Goal: Register for event/course

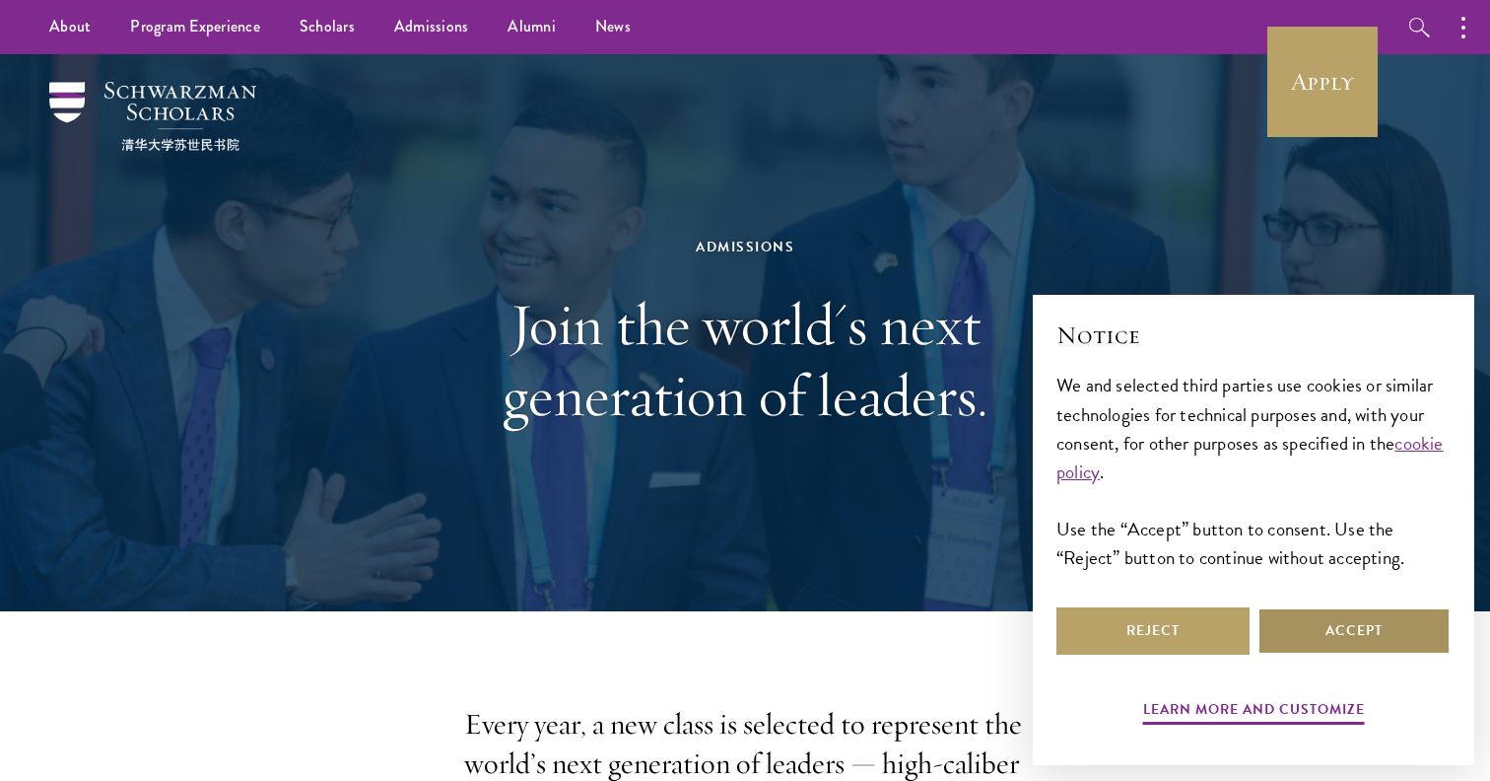
click at [1362, 630] on button "Accept" at bounding box center [1354, 630] width 193 height 47
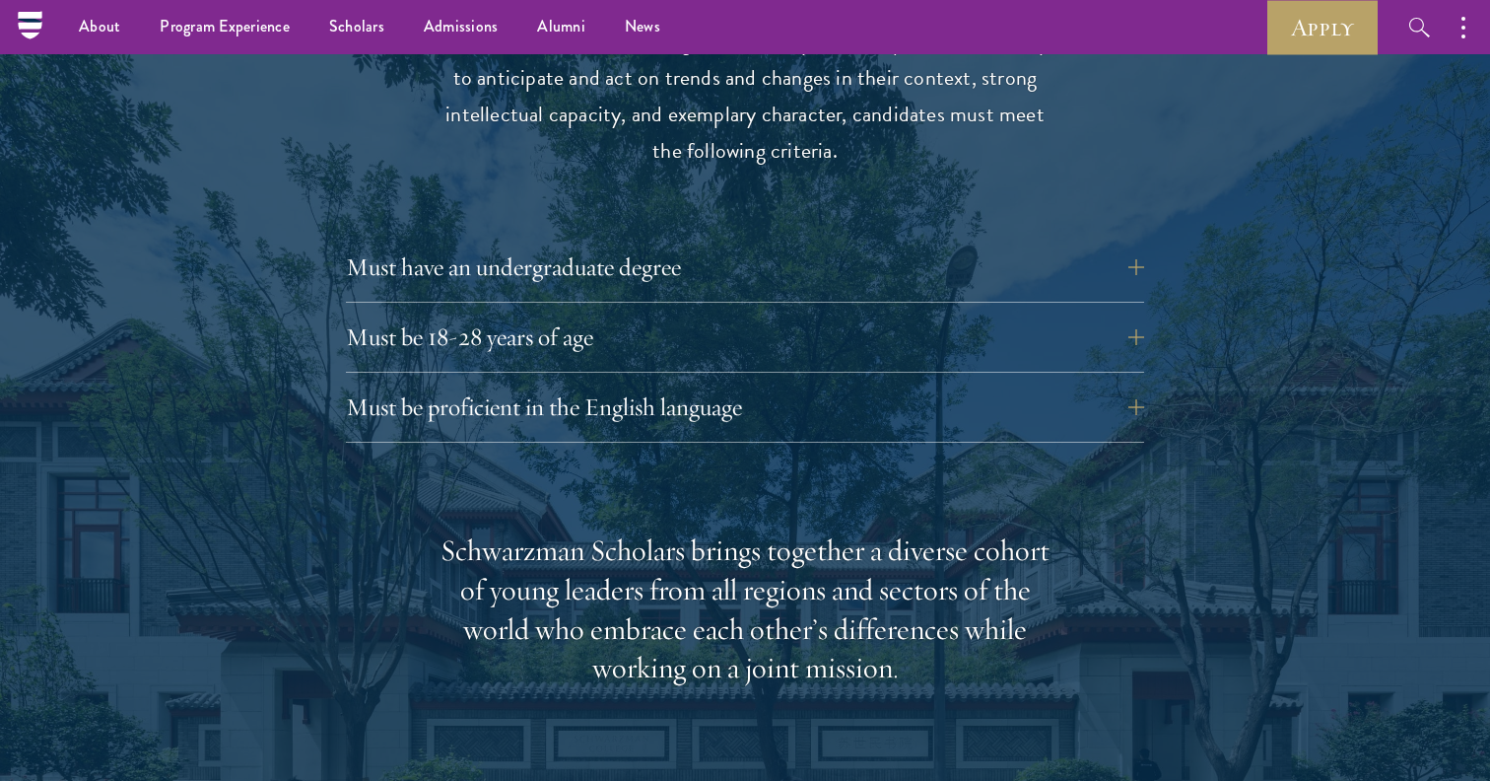
scroll to position [2685, 0]
click at [831, 314] on button "Must be 18-28 years of age" at bounding box center [760, 337] width 798 height 47
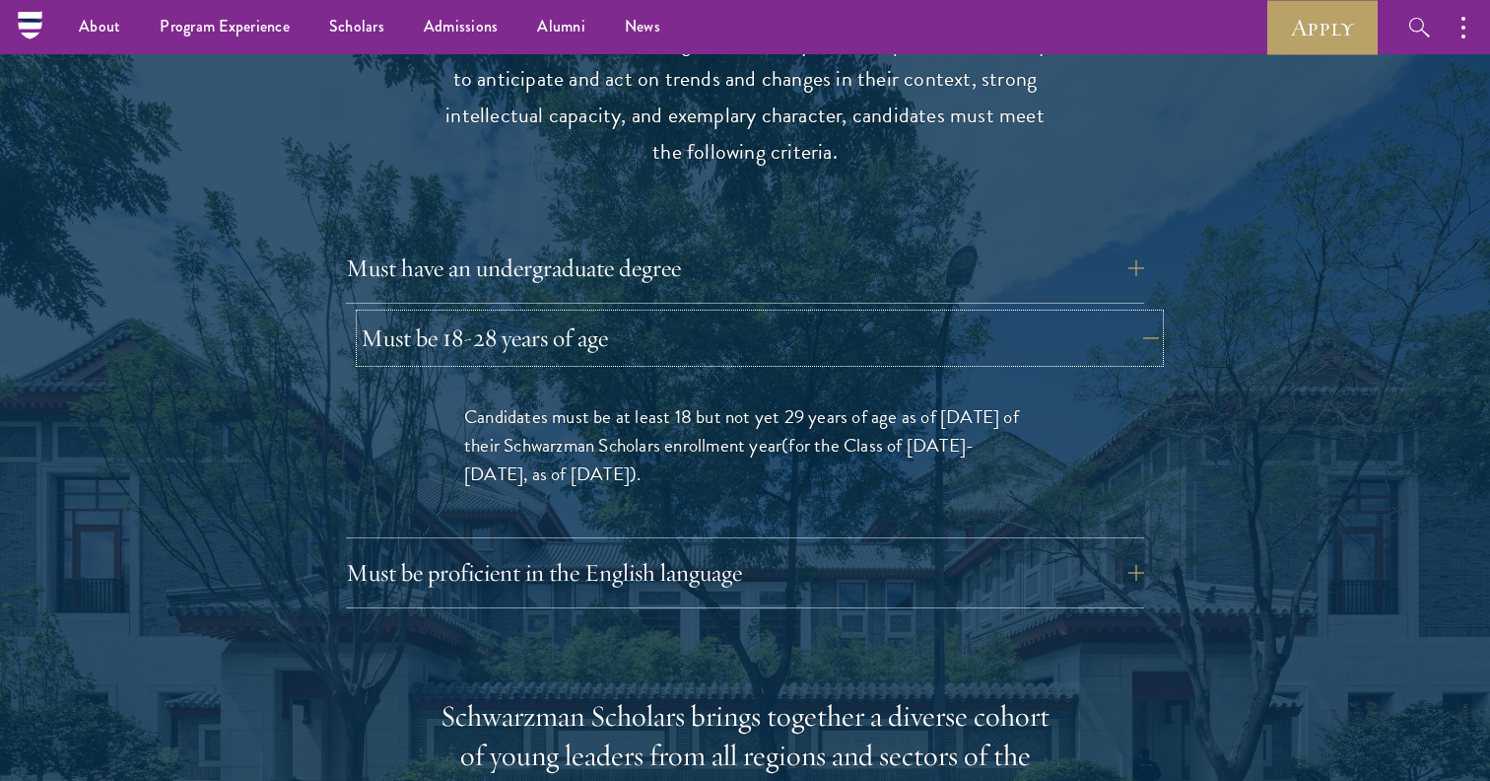
click at [832, 314] on button "Must be 18-28 years of age" at bounding box center [760, 337] width 798 height 47
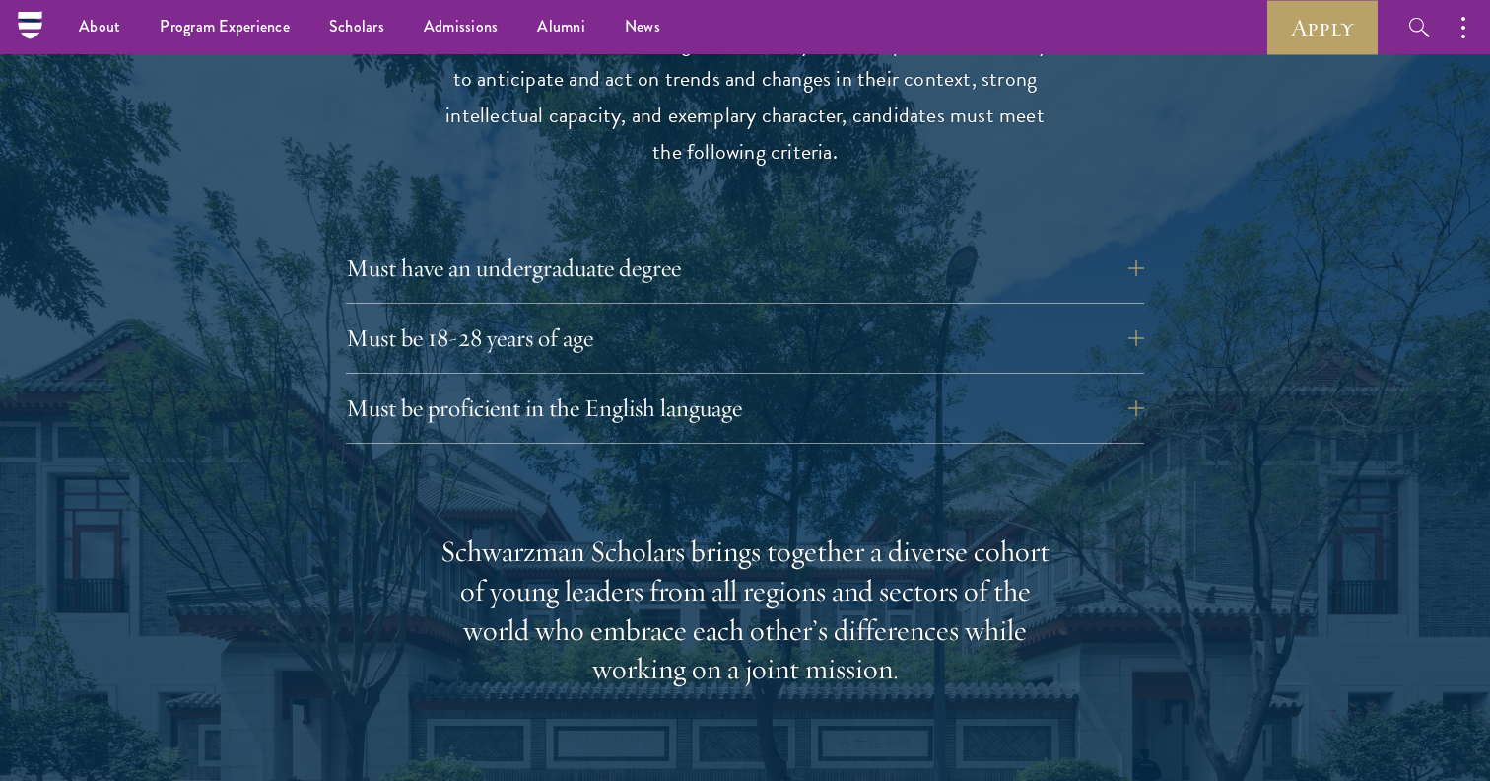
click at [823, 395] on div "Must be proficient in the English language Applicants must demonstrate strong E…" at bounding box center [745, 413] width 798 height 59
click at [825, 387] on button "Must be proficient in the English language" at bounding box center [760, 407] width 798 height 47
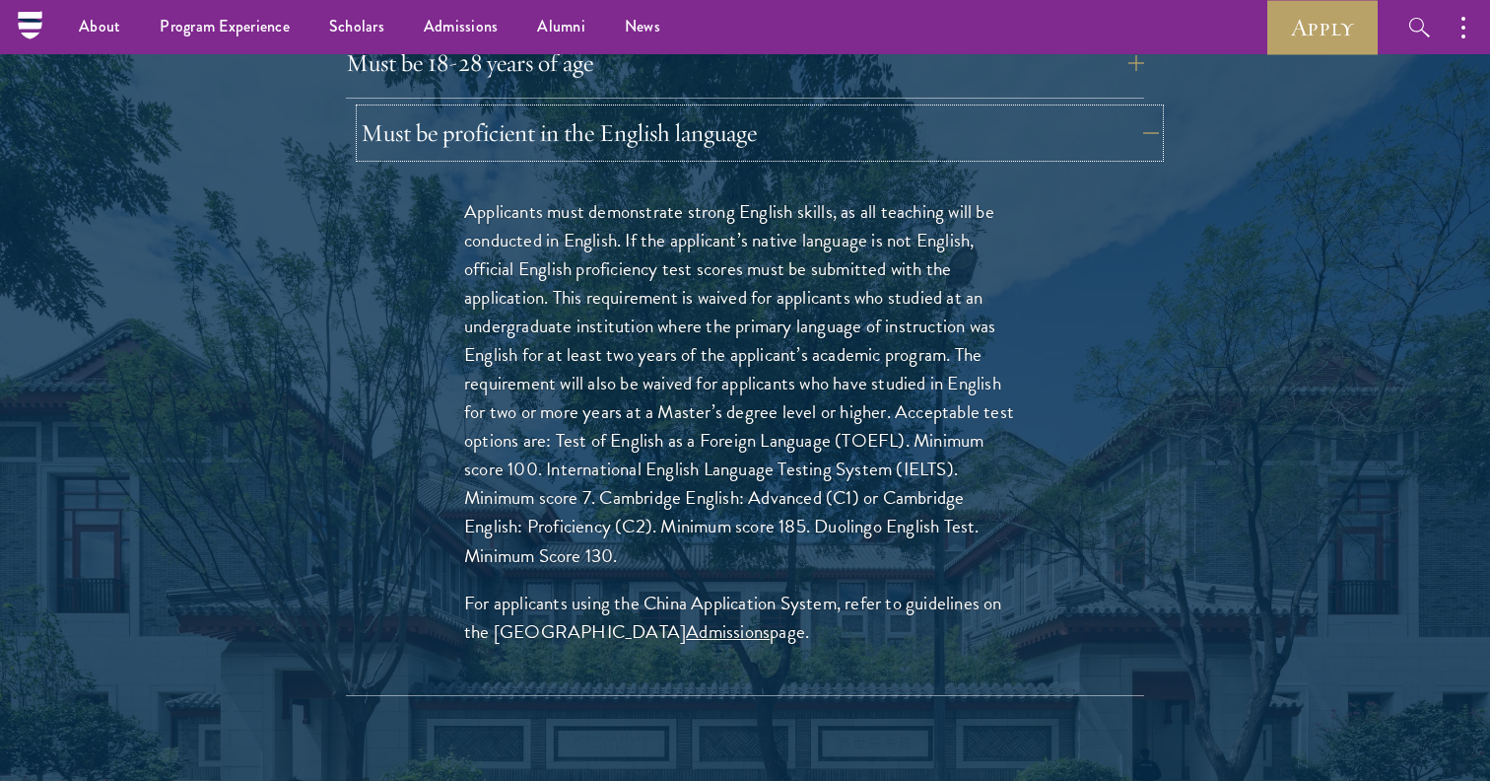
scroll to position [2962, 0]
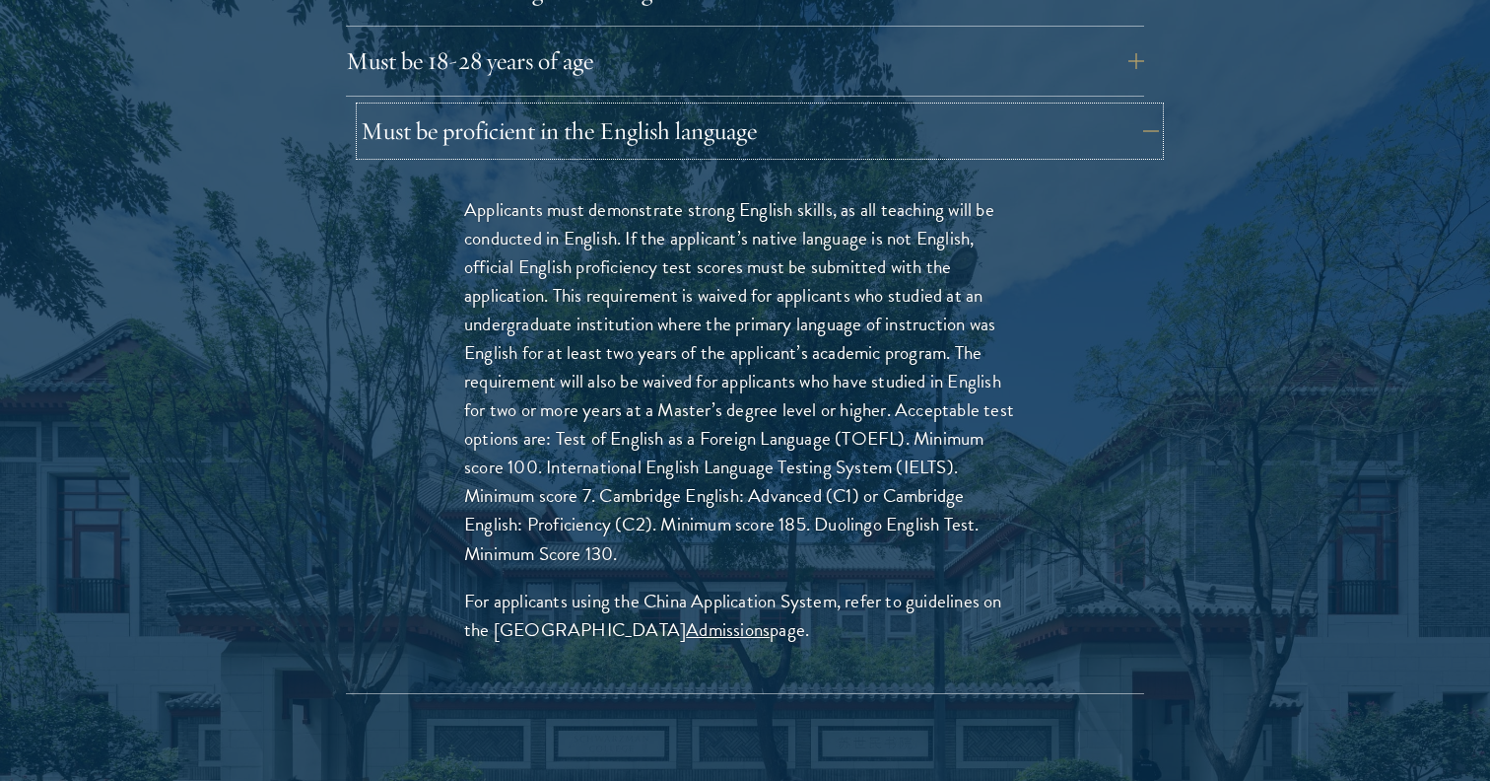
click at [850, 107] on button "Must be proficient in the English language" at bounding box center [760, 130] width 798 height 47
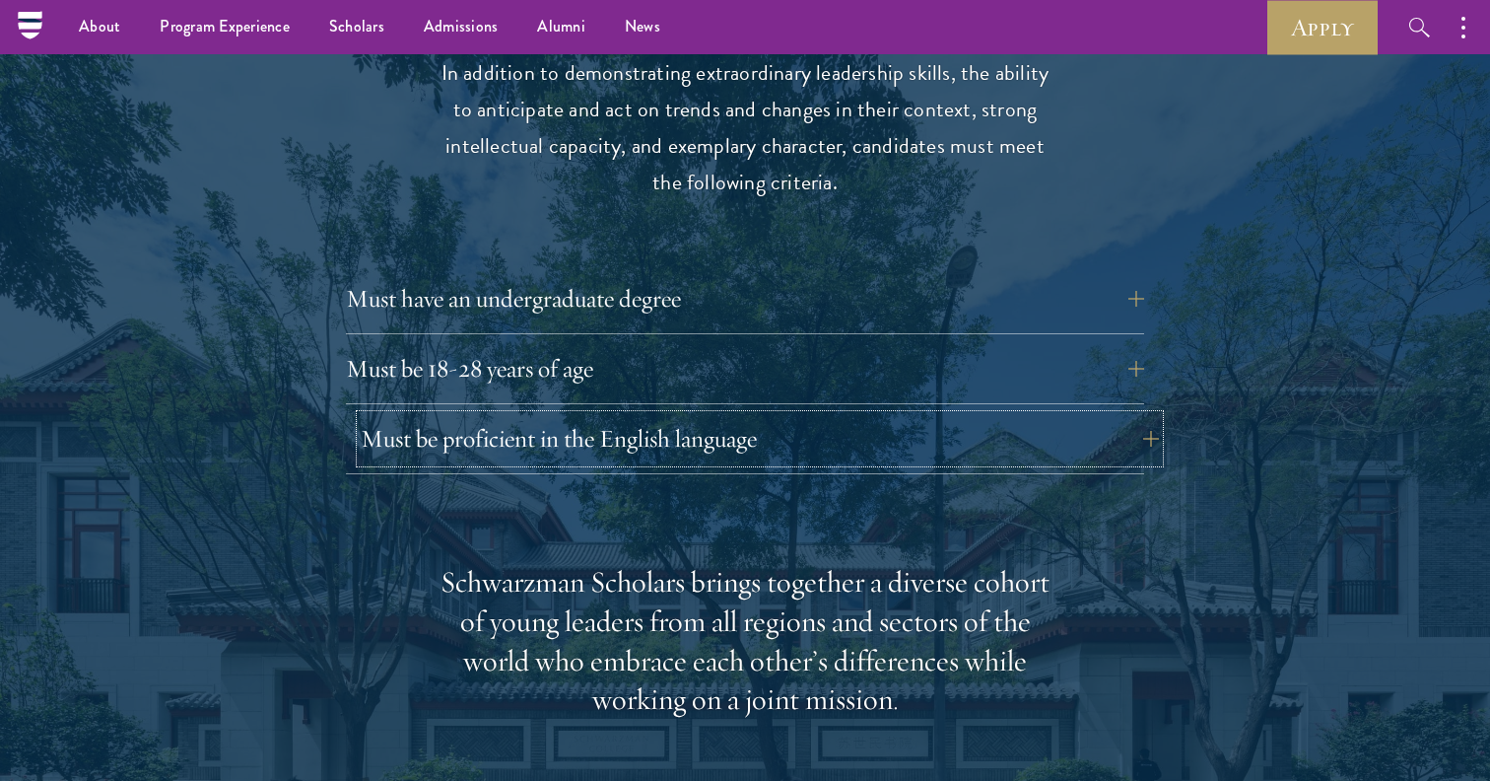
scroll to position [2651, 0]
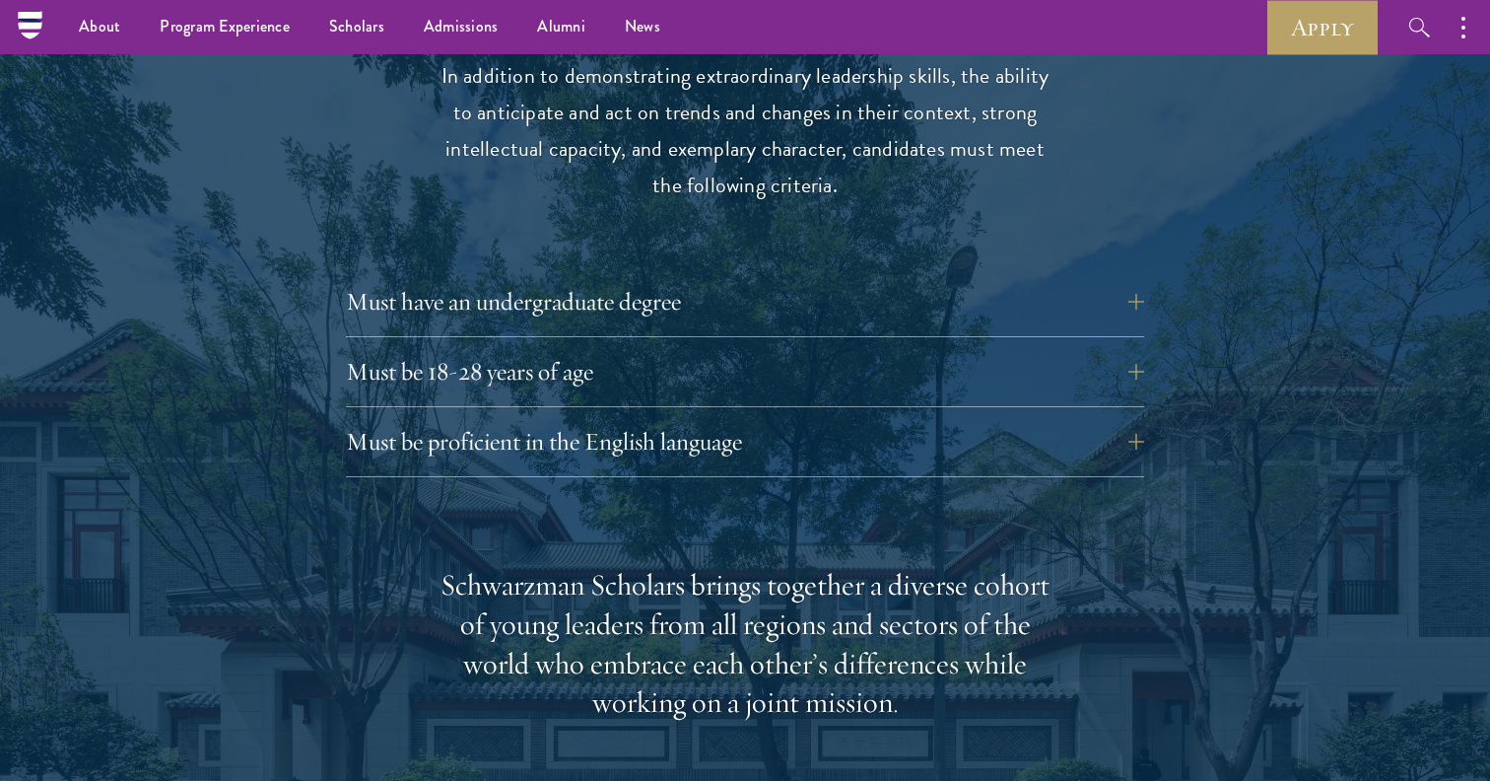
click at [798, 238] on div "Eligibility In addition to demonstrating extraordinary leadership skills, the a…" at bounding box center [745, 694] width 1065 height 1427
click at [798, 278] on button "Must have an undergraduate degree" at bounding box center [760, 301] width 798 height 47
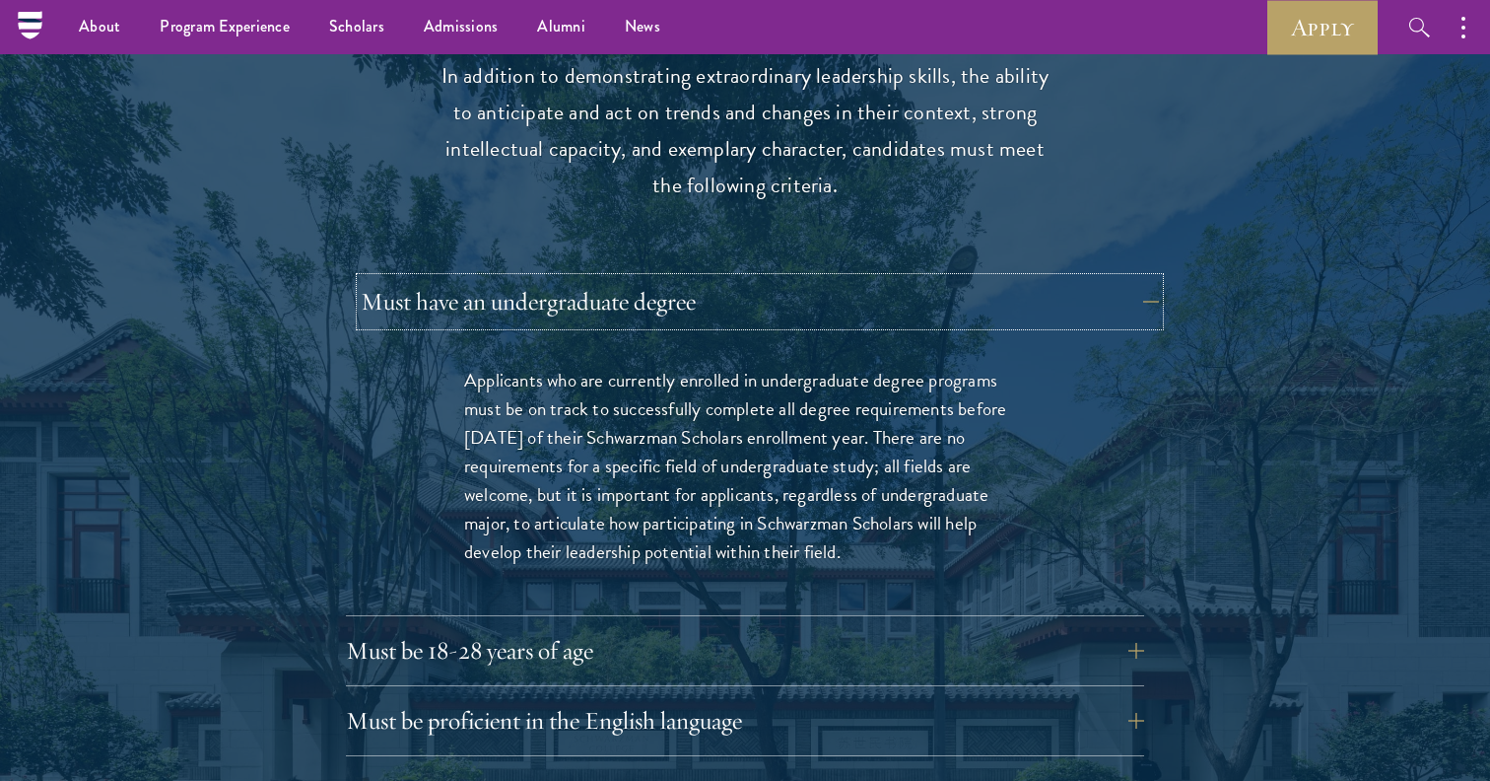
click at [798, 278] on button "Must have an undergraduate degree" at bounding box center [760, 301] width 798 height 47
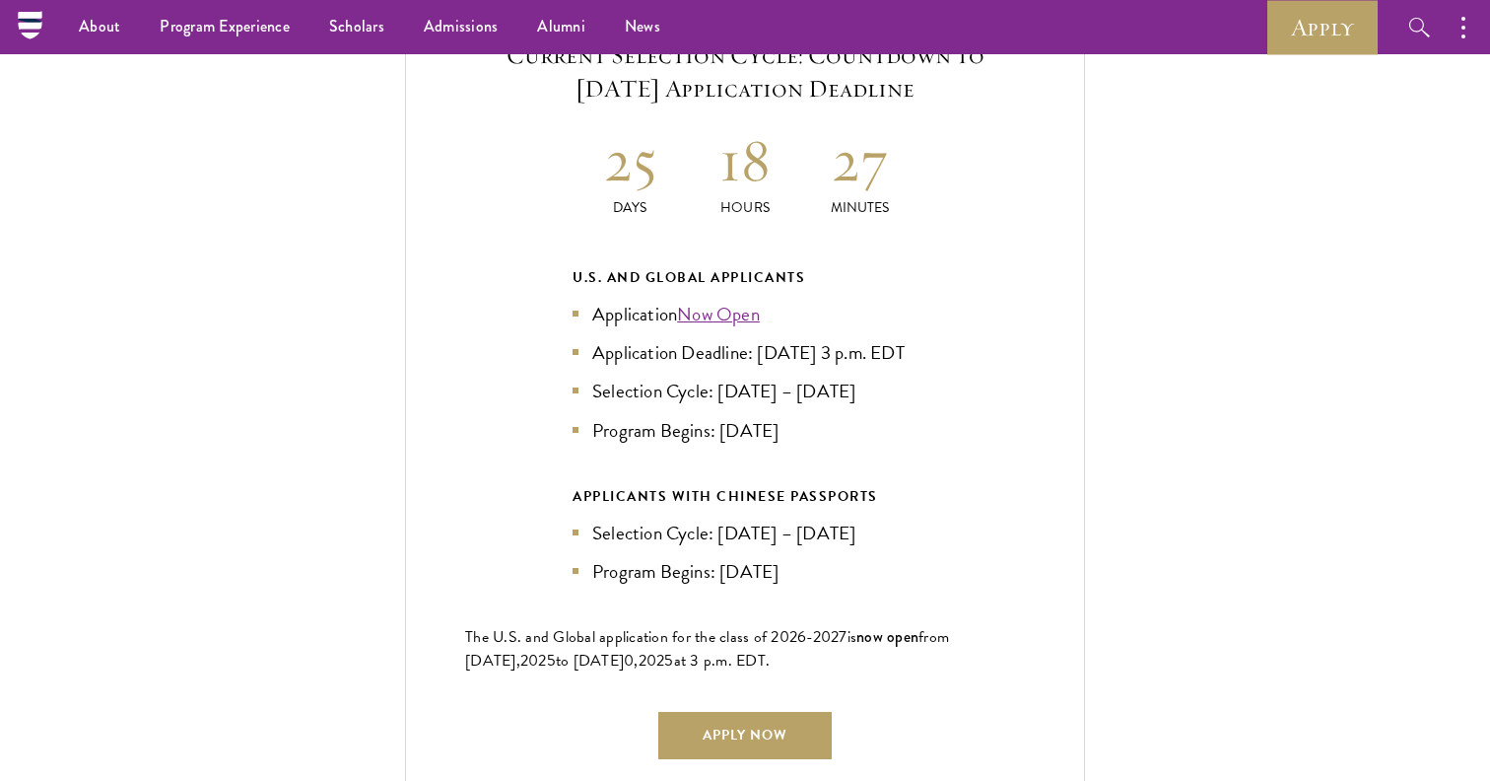
scroll to position [4482, 0]
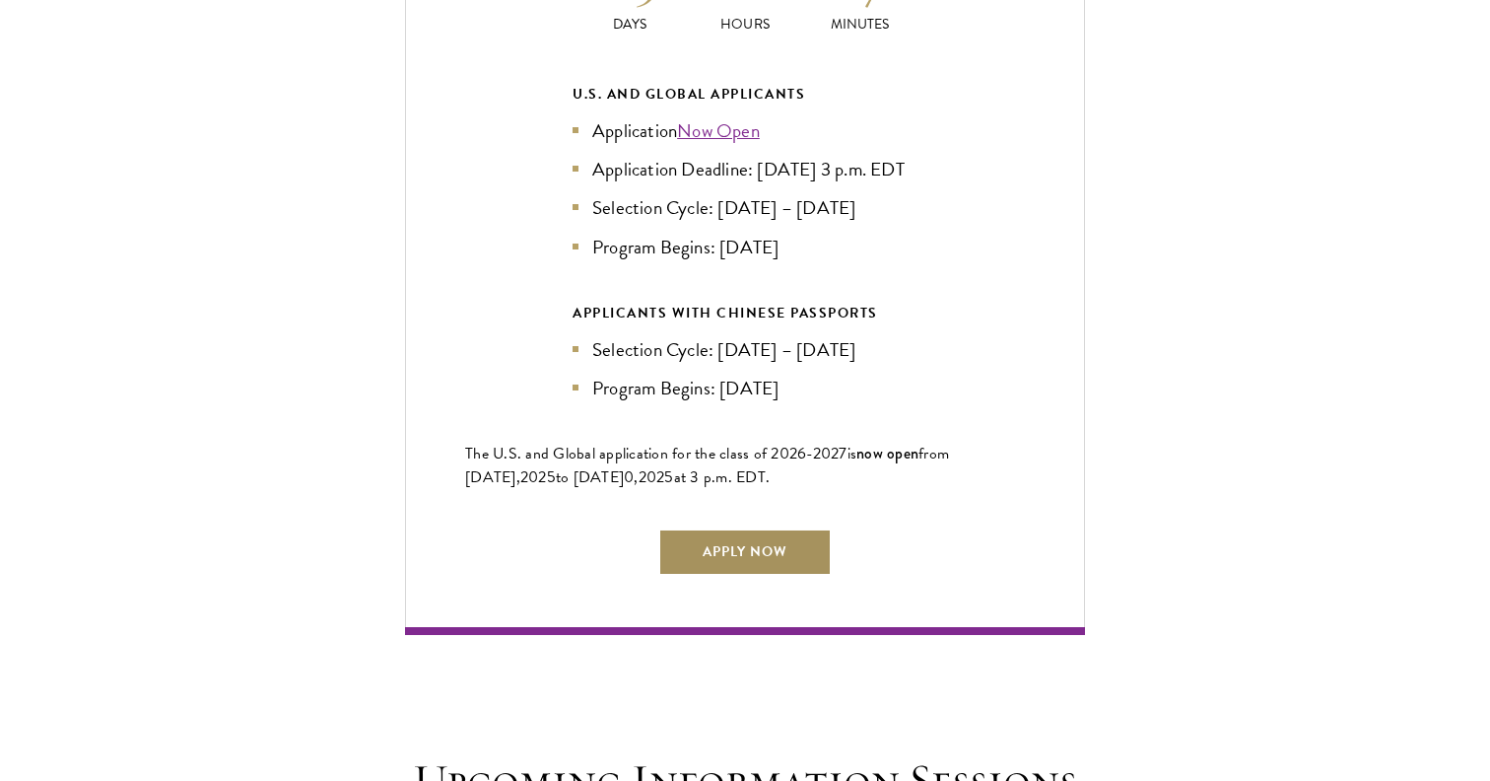
click at [776, 529] on link "Apply Now" at bounding box center [744, 551] width 173 height 47
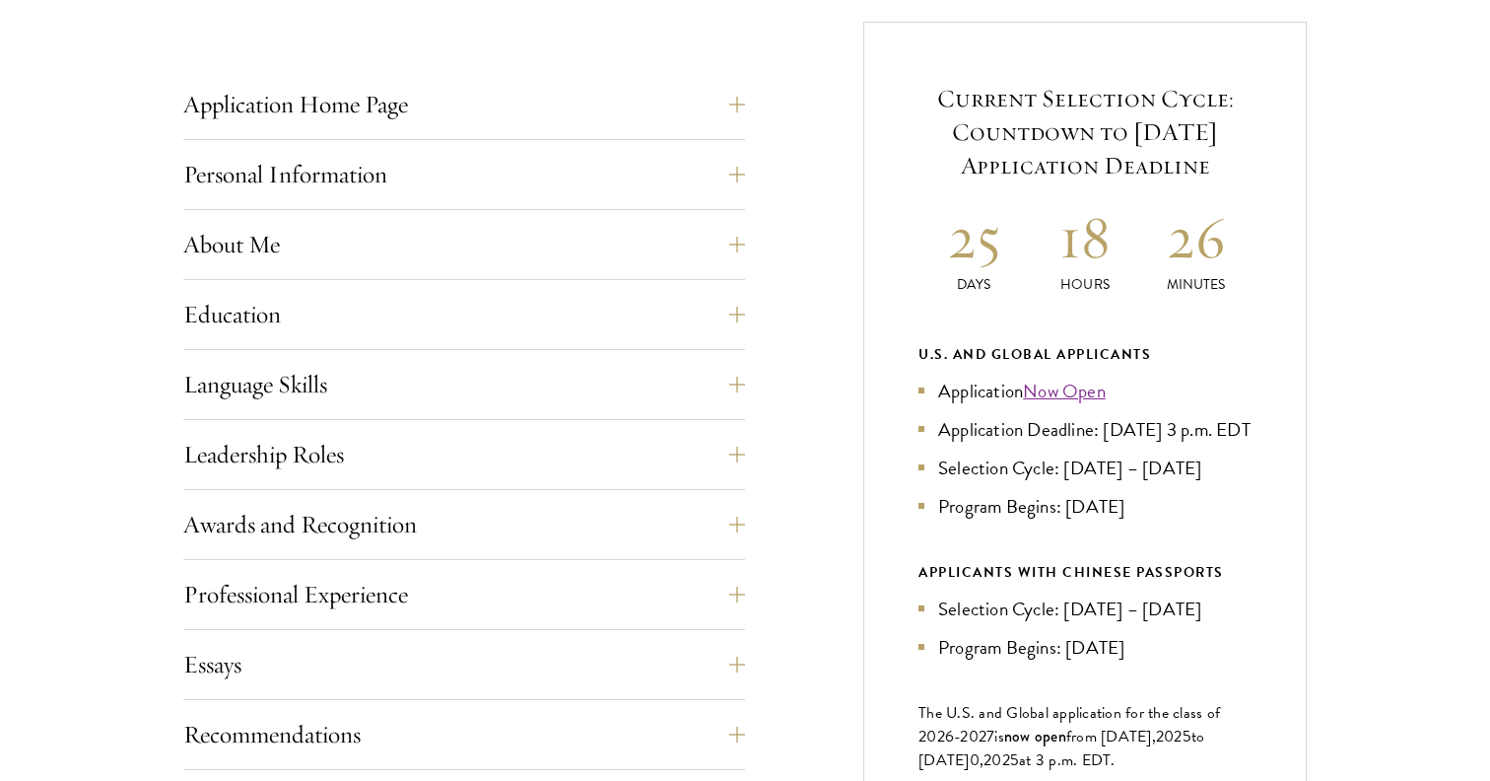
scroll to position [774, 0]
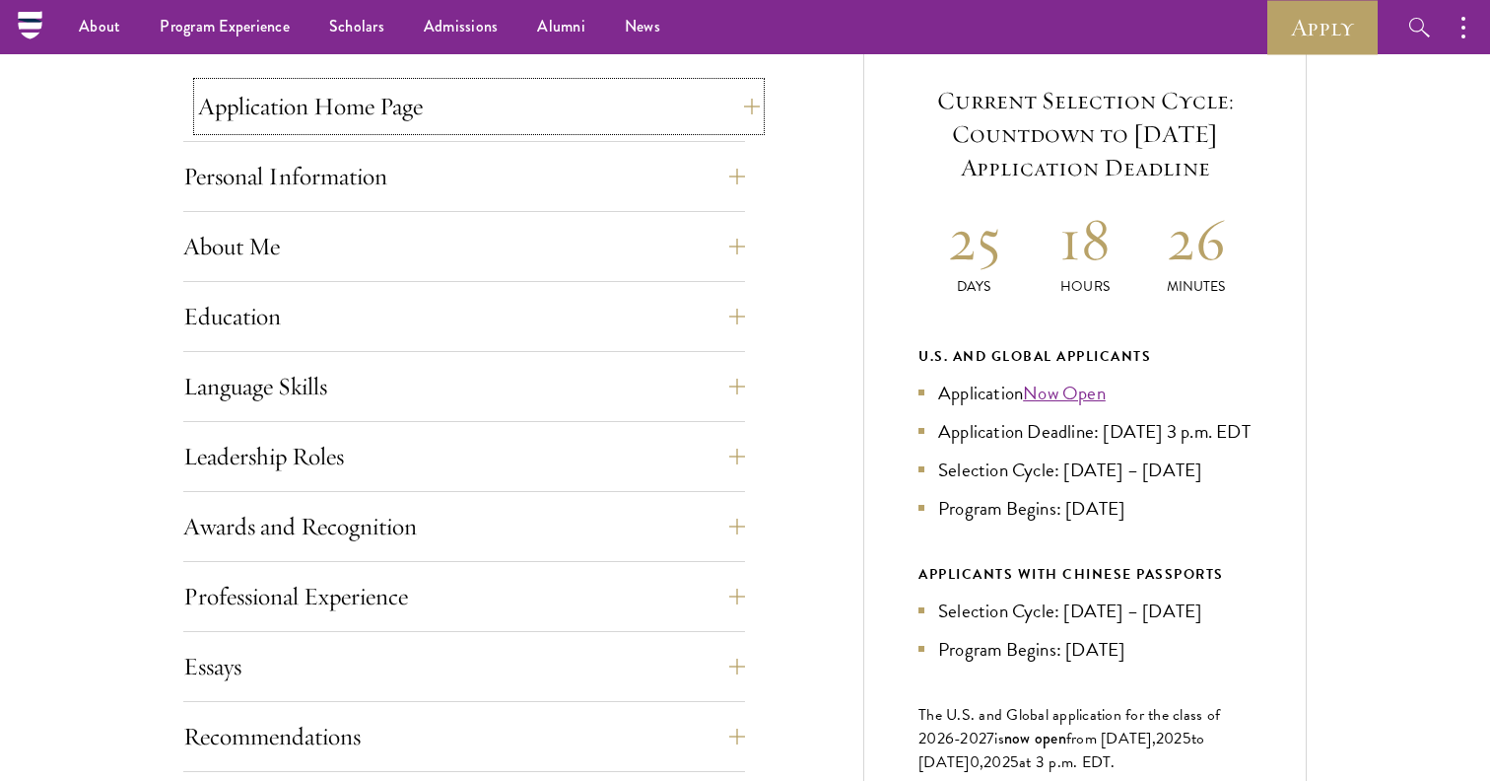
click at [473, 110] on button "Application Home Page" at bounding box center [479, 106] width 562 height 47
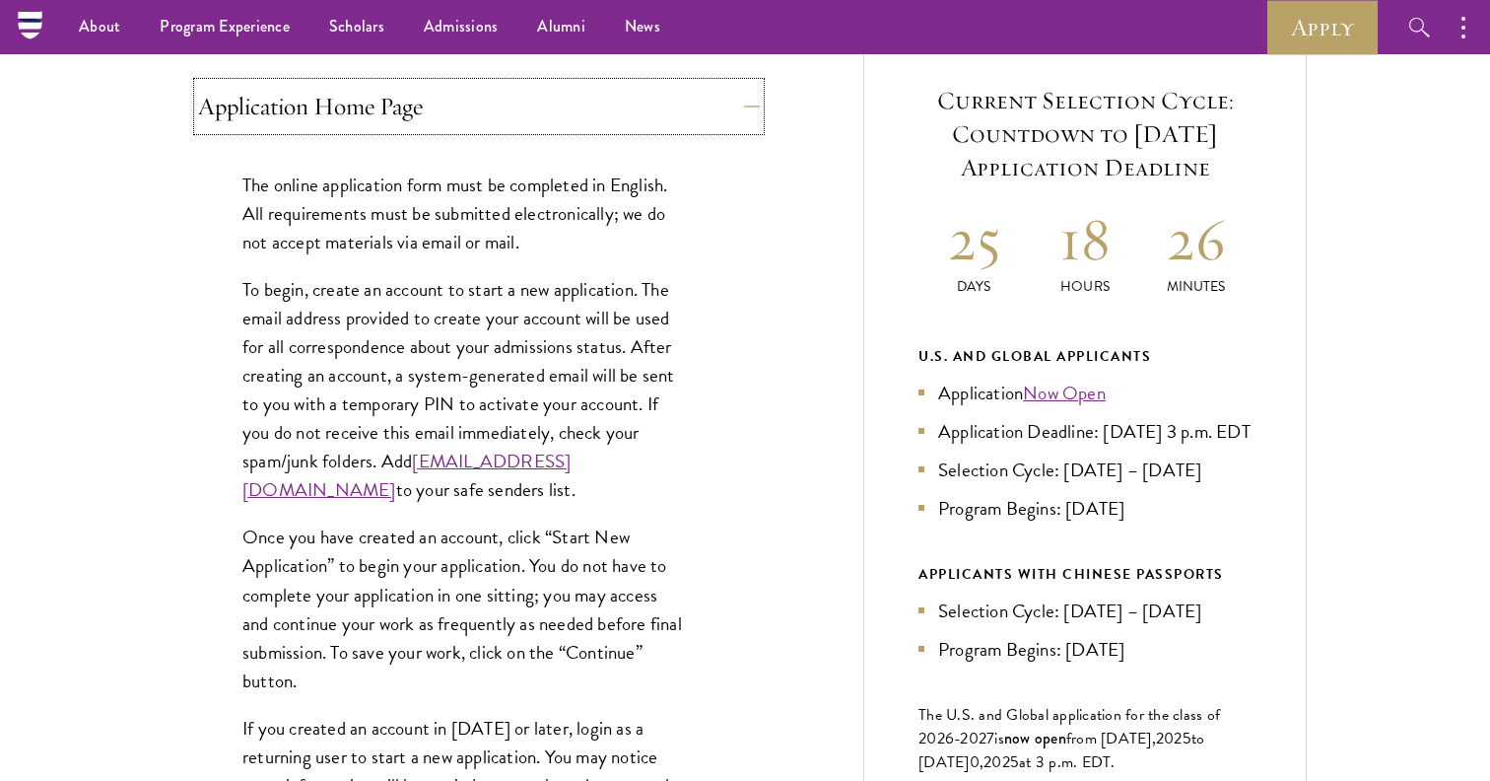
click at [474, 110] on button "Application Home Page" at bounding box center [479, 106] width 562 height 47
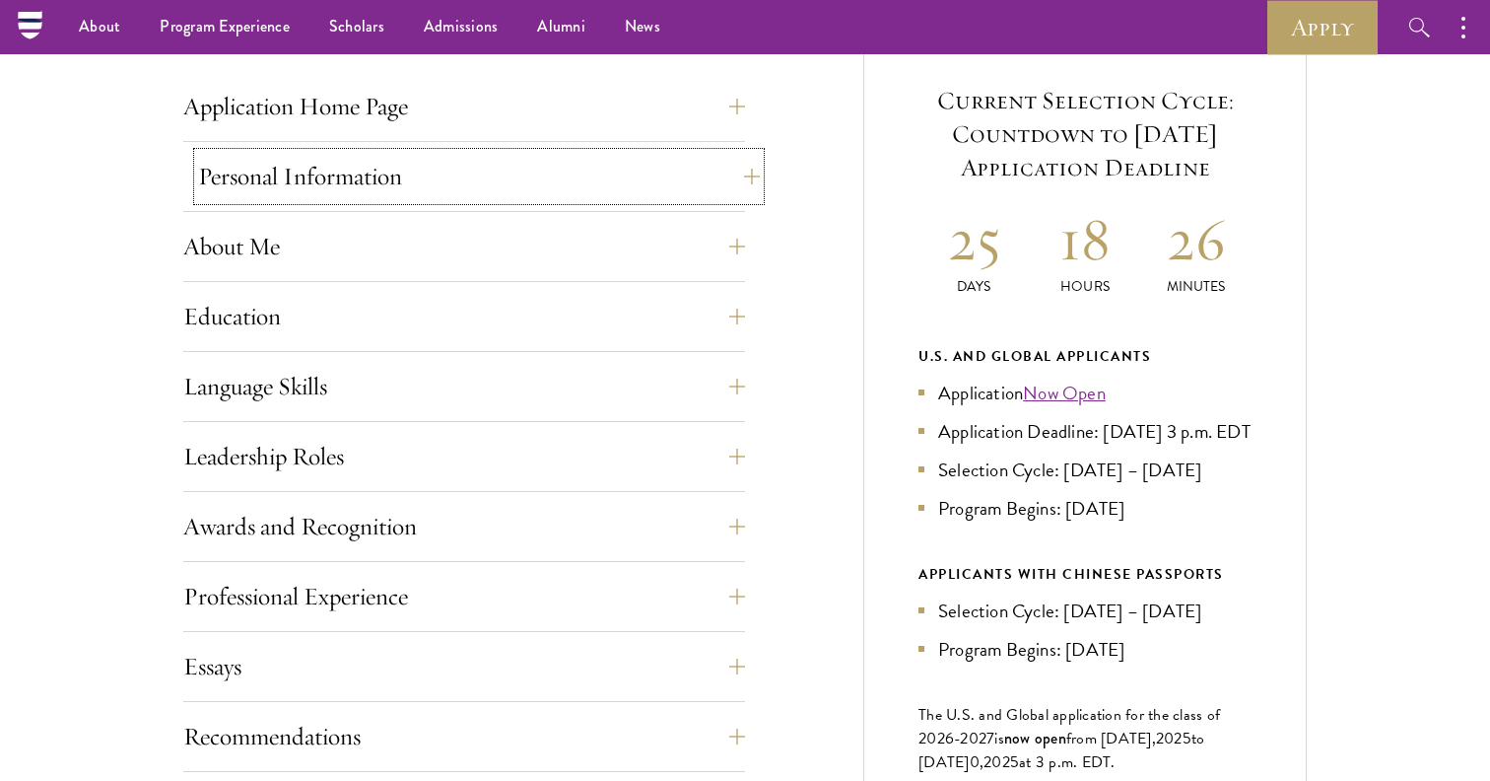
click at [469, 181] on button "Personal Information" at bounding box center [479, 176] width 562 height 47
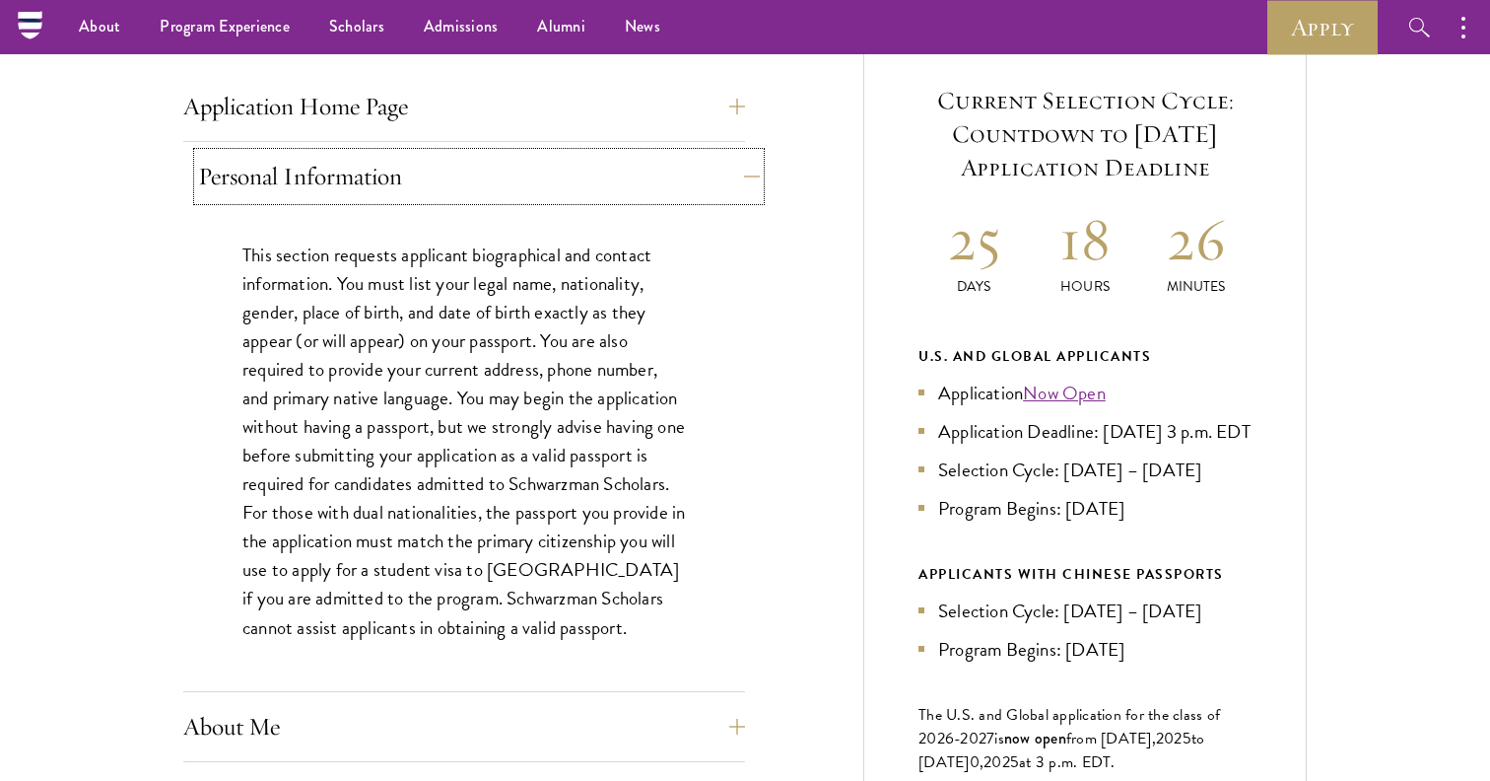
click at [469, 181] on button "Personal Information" at bounding box center [479, 176] width 562 height 47
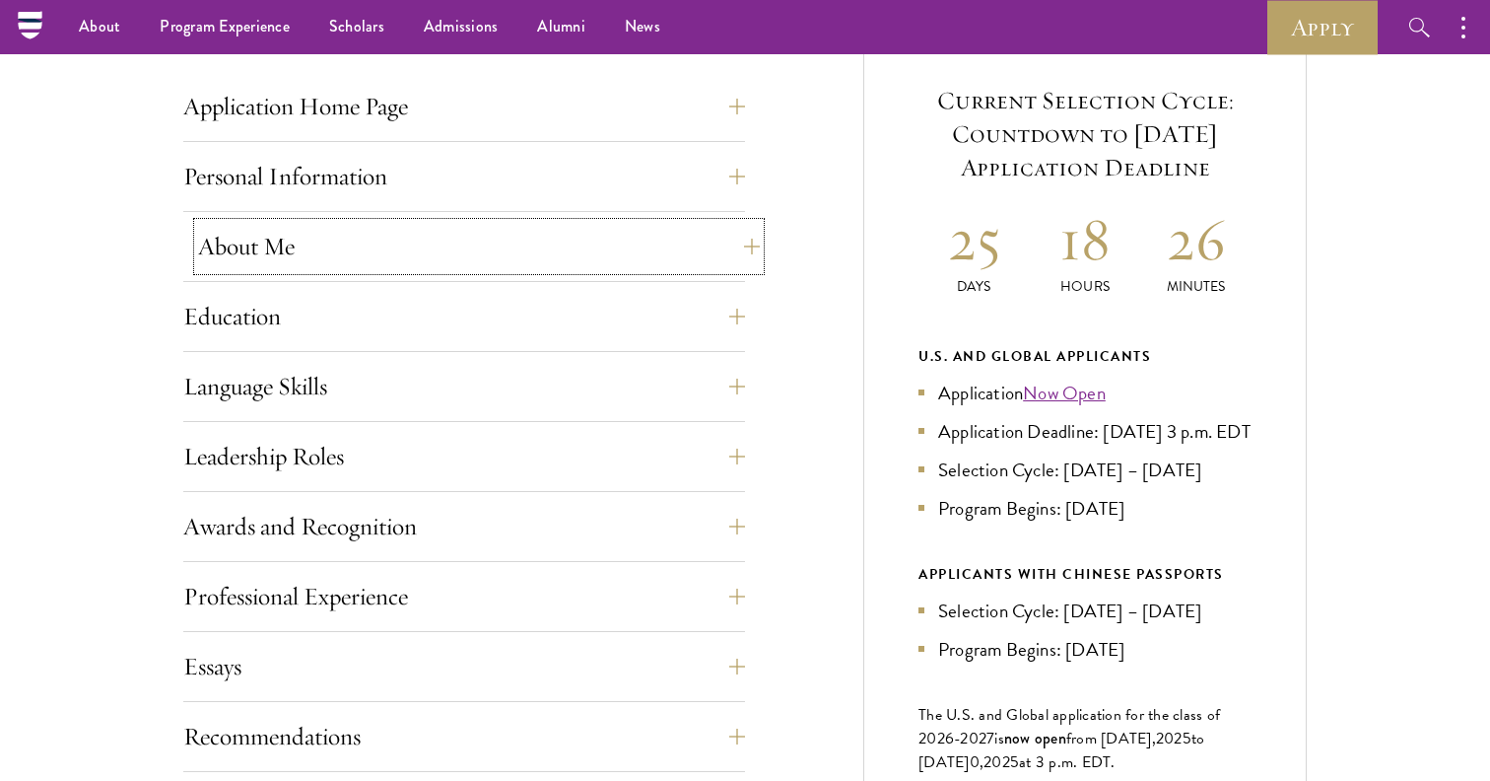
click at [459, 230] on button "About Me" at bounding box center [479, 246] width 562 height 47
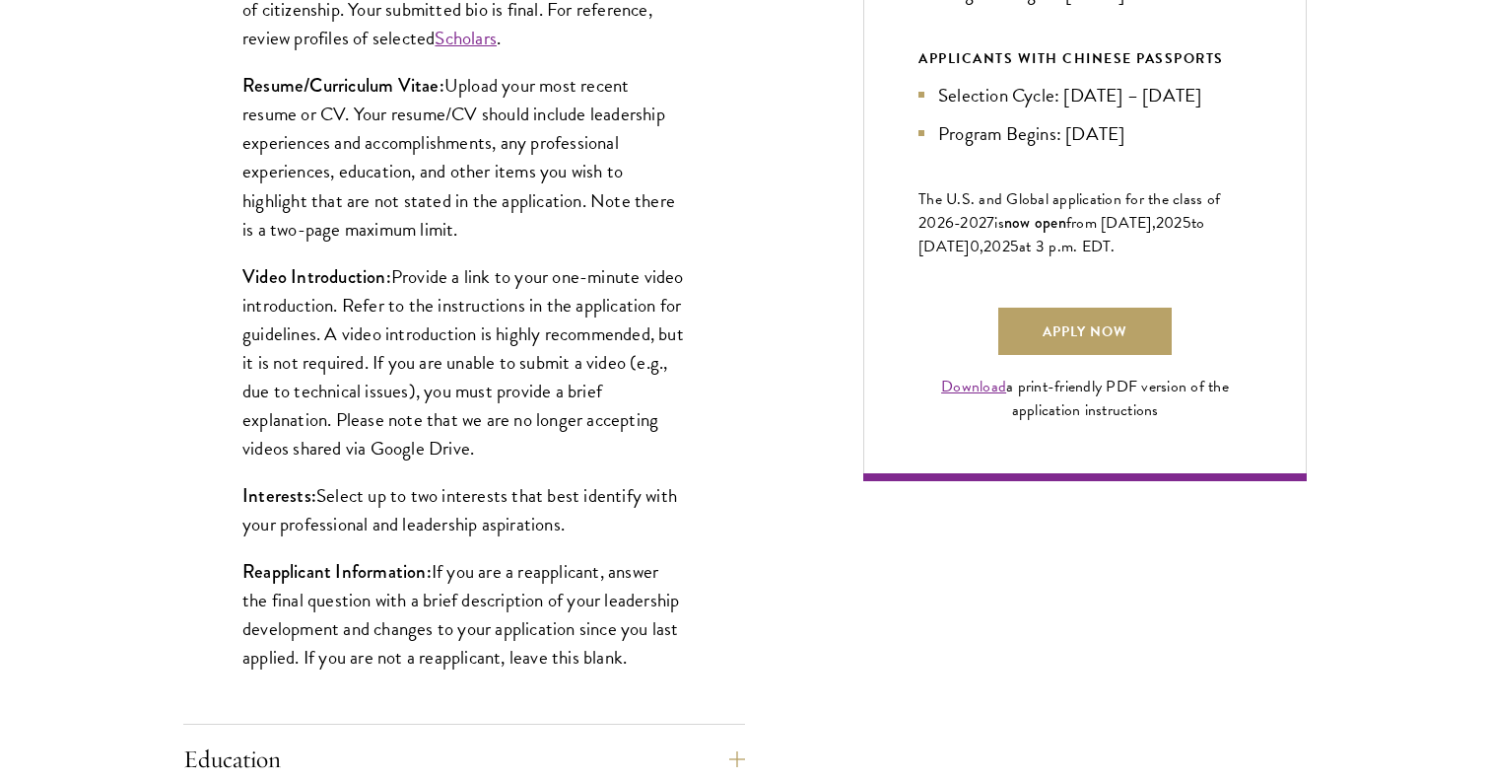
scroll to position [1286, 0]
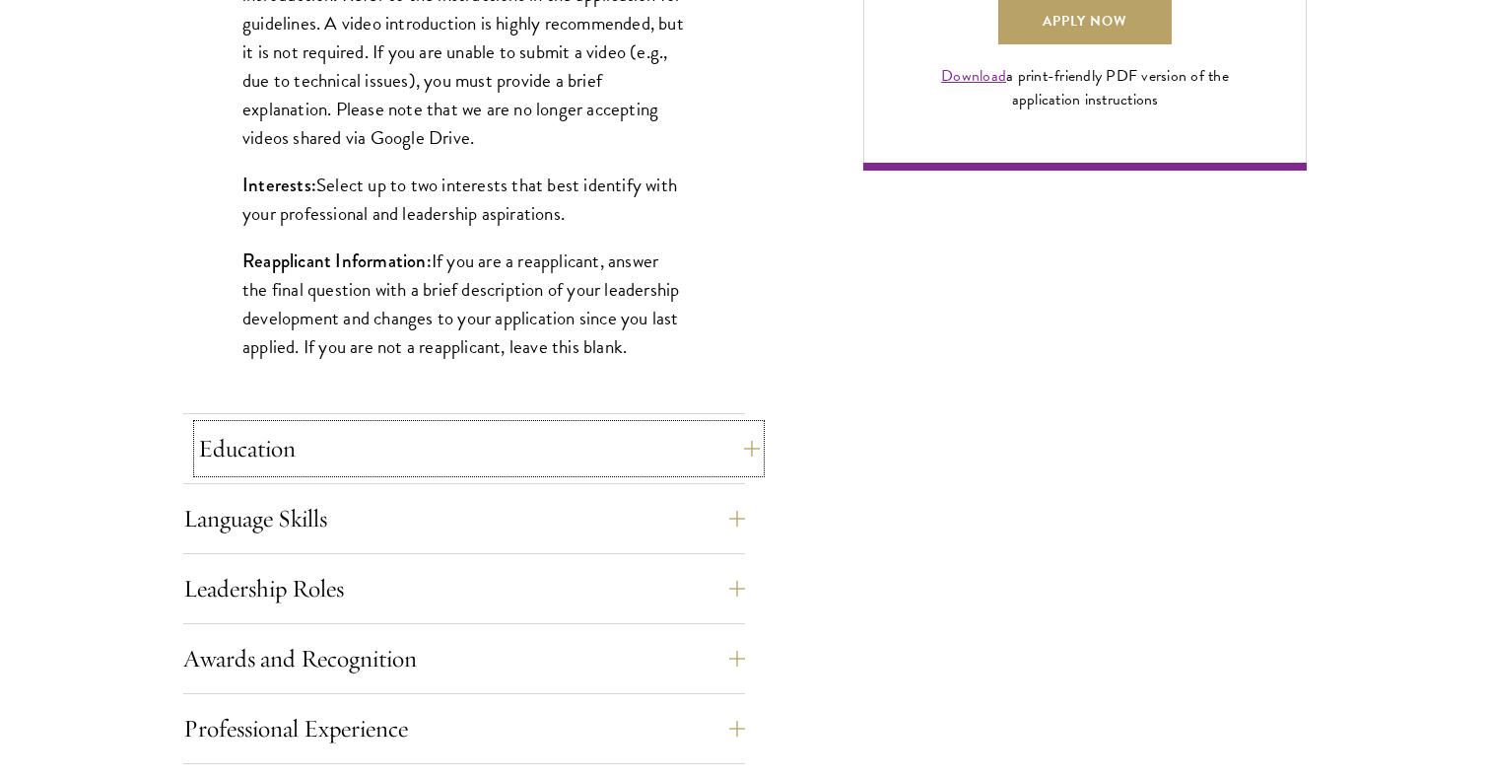
click at [419, 428] on button "Education" at bounding box center [479, 448] width 562 height 47
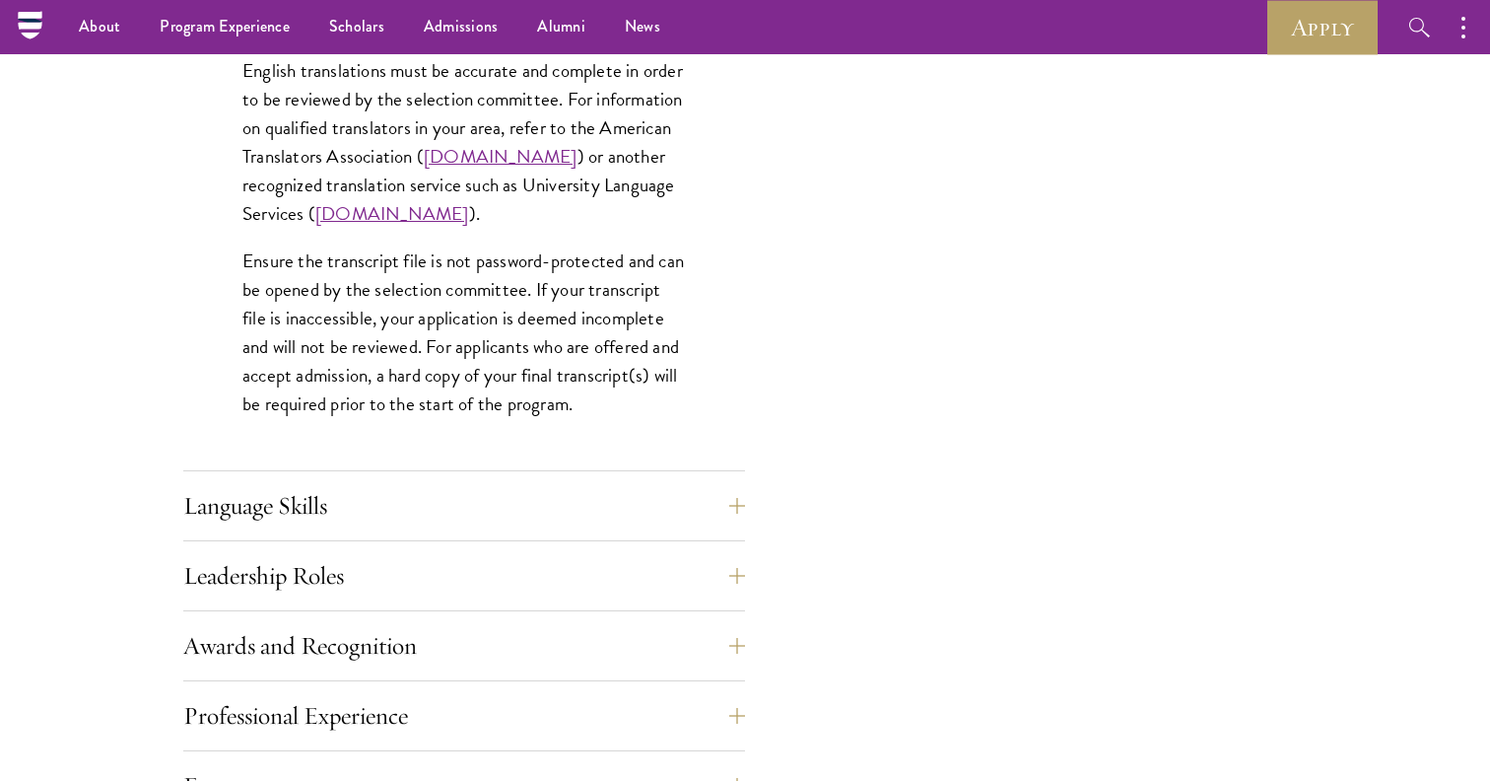
scroll to position [2976, 0]
click at [422, 506] on button "Language Skills" at bounding box center [479, 507] width 562 height 47
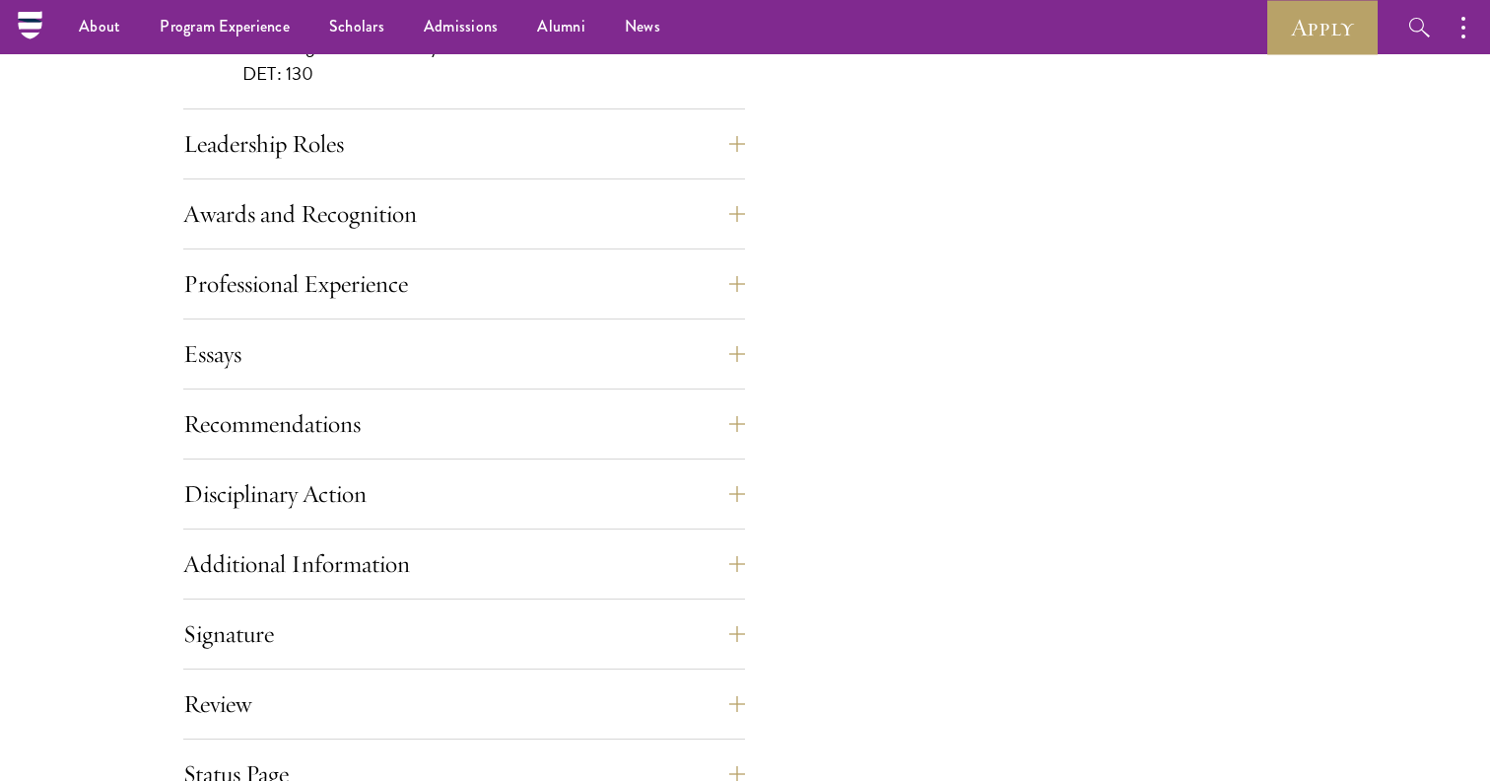
scroll to position [2061, 0]
click at [451, 275] on button "Professional Experience" at bounding box center [479, 284] width 562 height 47
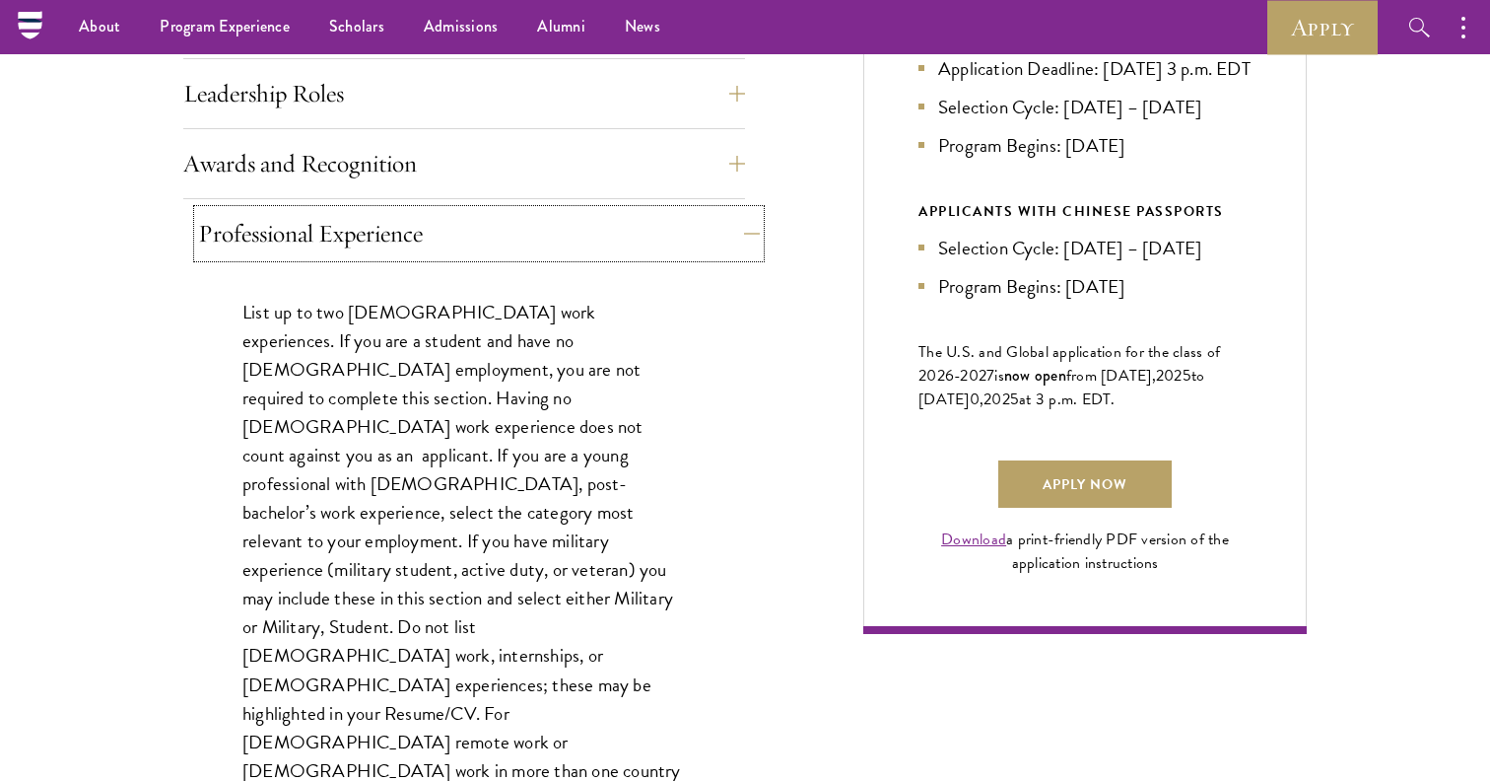
scroll to position [1136, 0]
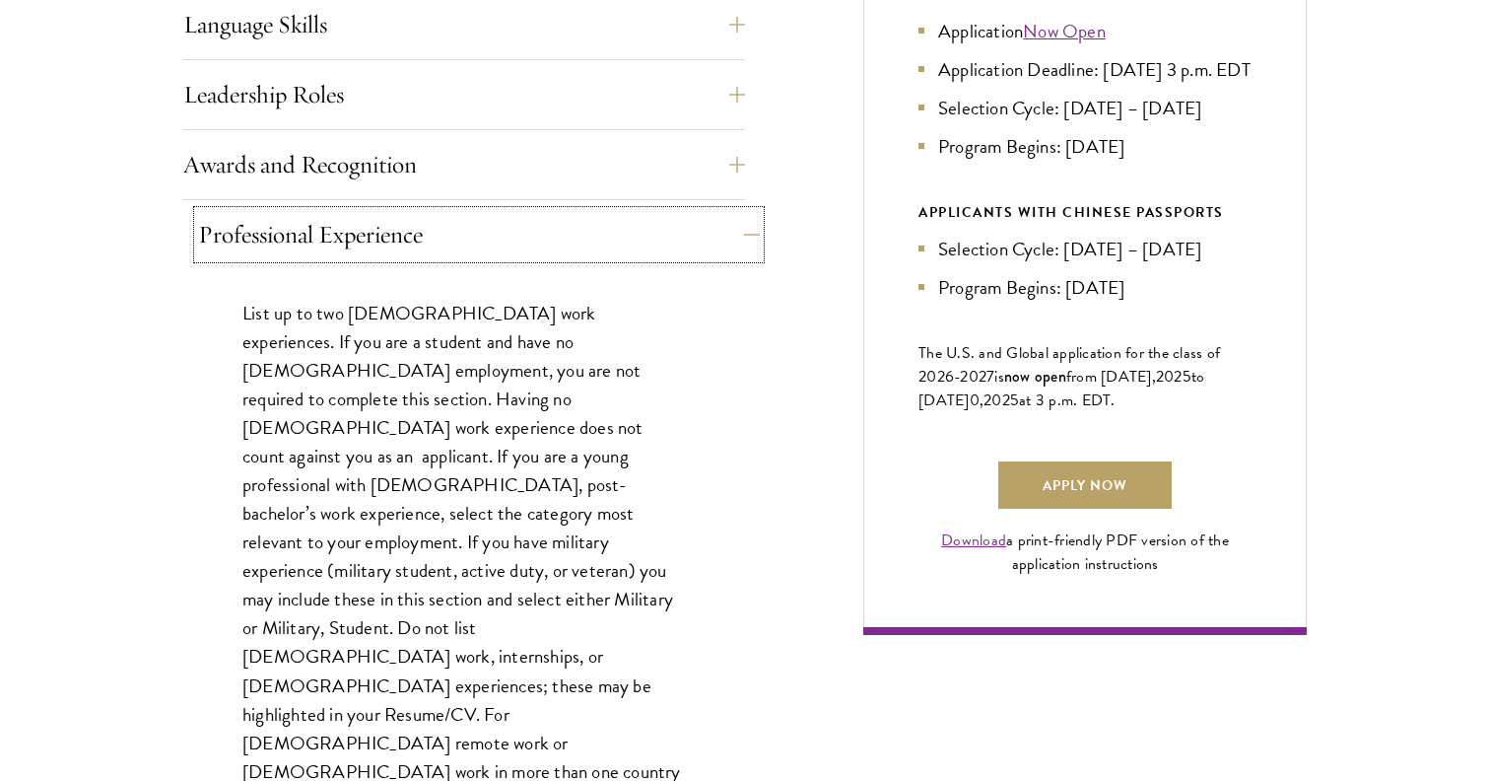
click at [474, 228] on button "Professional Experience" at bounding box center [479, 234] width 562 height 47
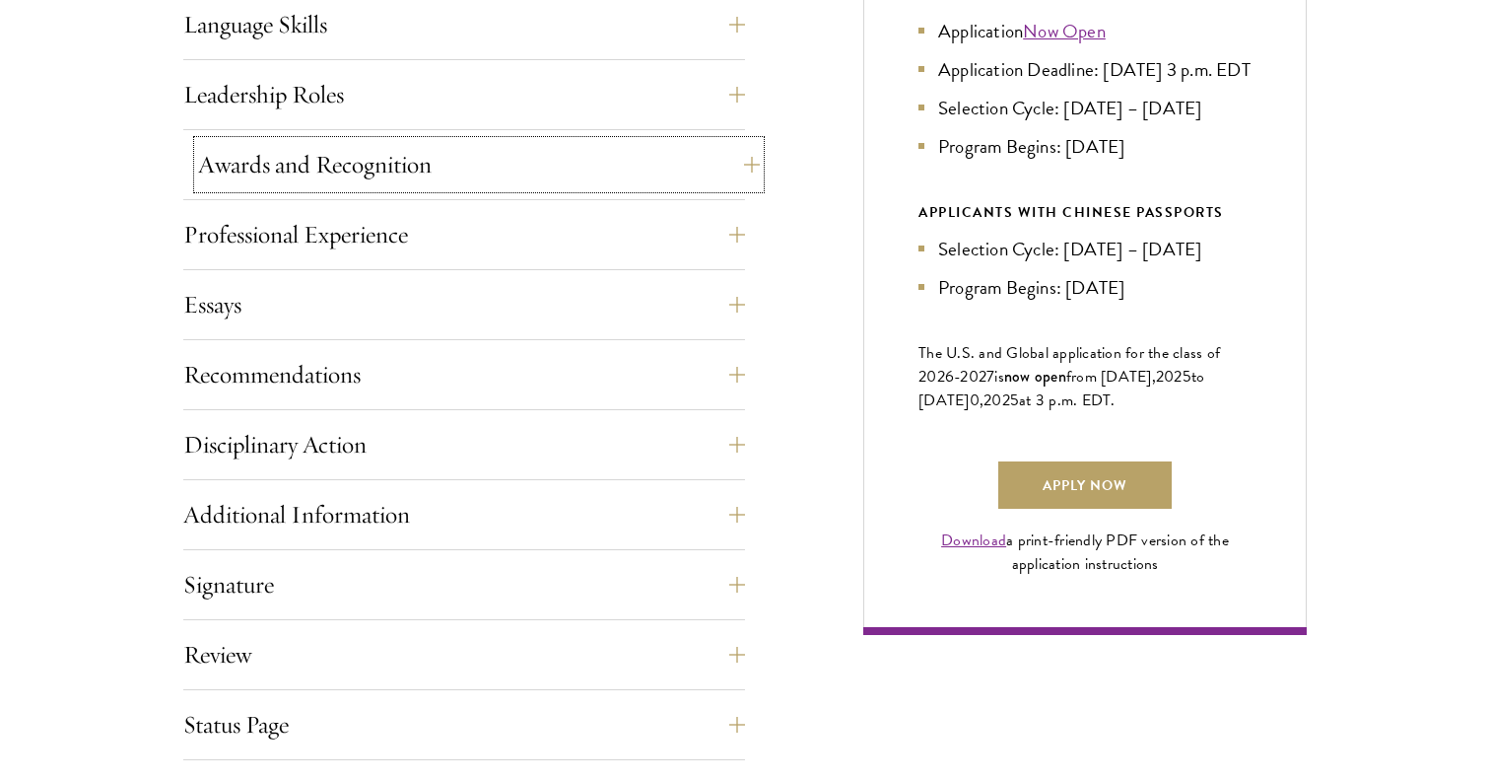
click at [484, 175] on button "Awards and Recognition" at bounding box center [479, 164] width 562 height 47
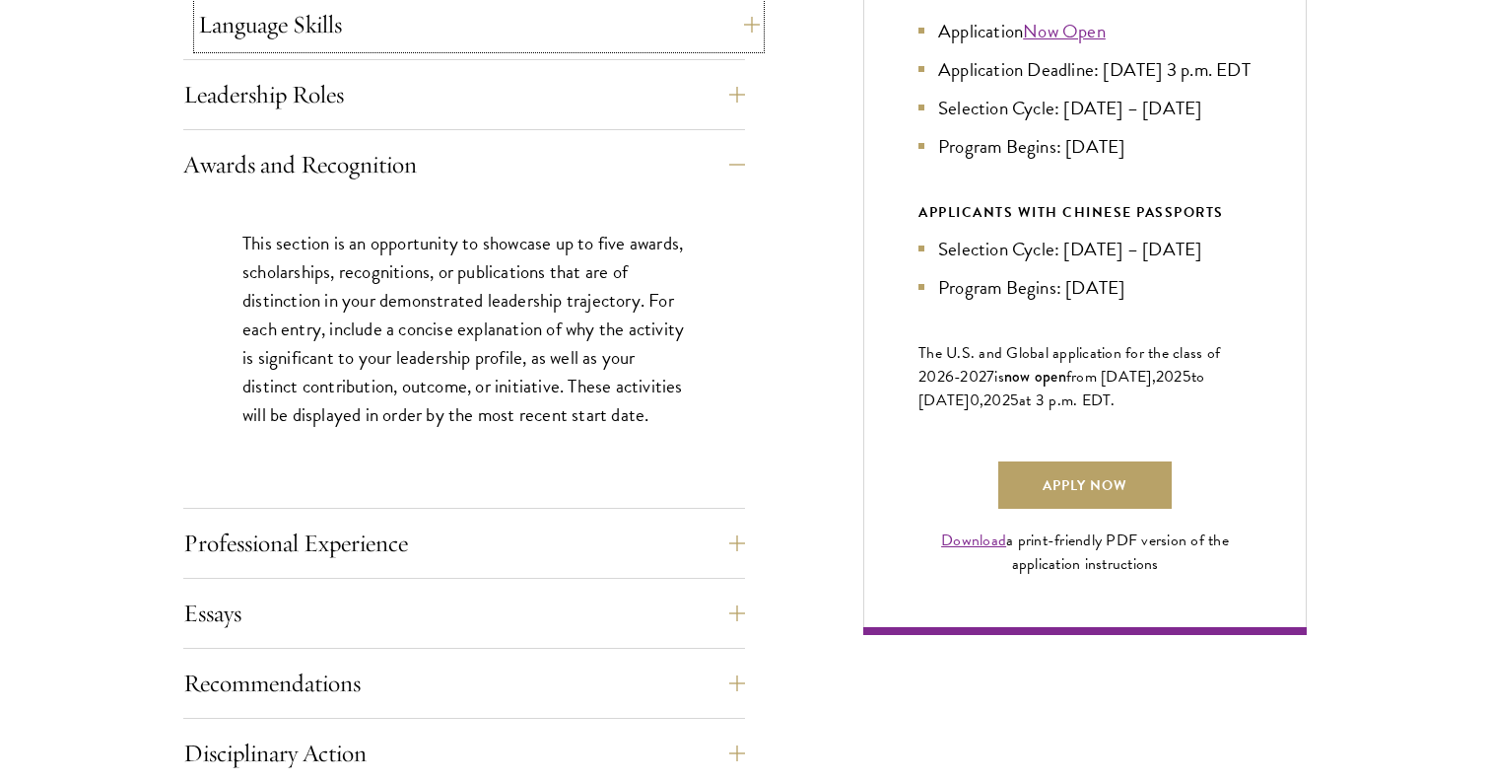
click at [475, 33] on button "Language Skills" at bounding box center [479, 24] width 562 height 47
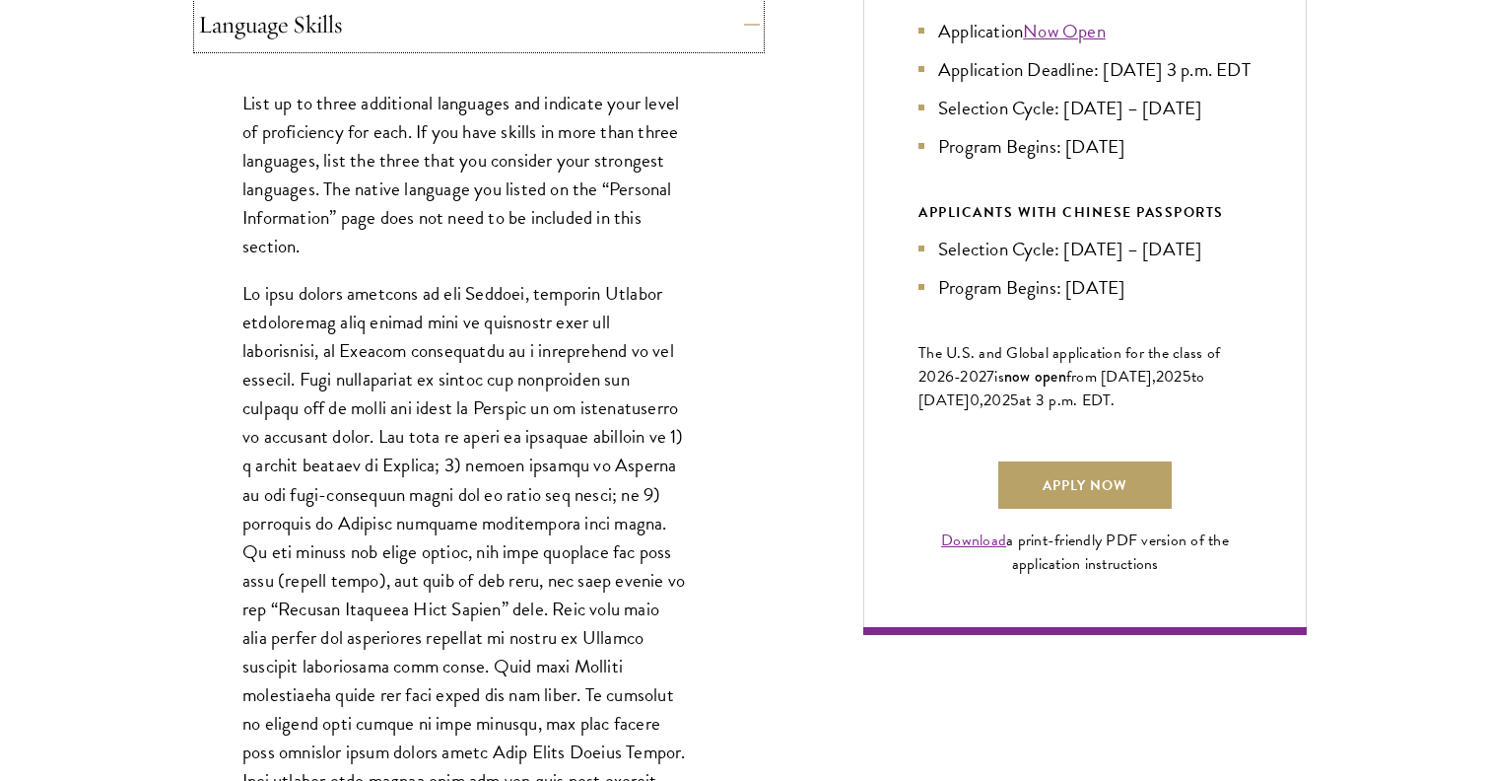
click at [475, 32] on button "Language Skills" at bounding box center [479, 24] width 562 height 47
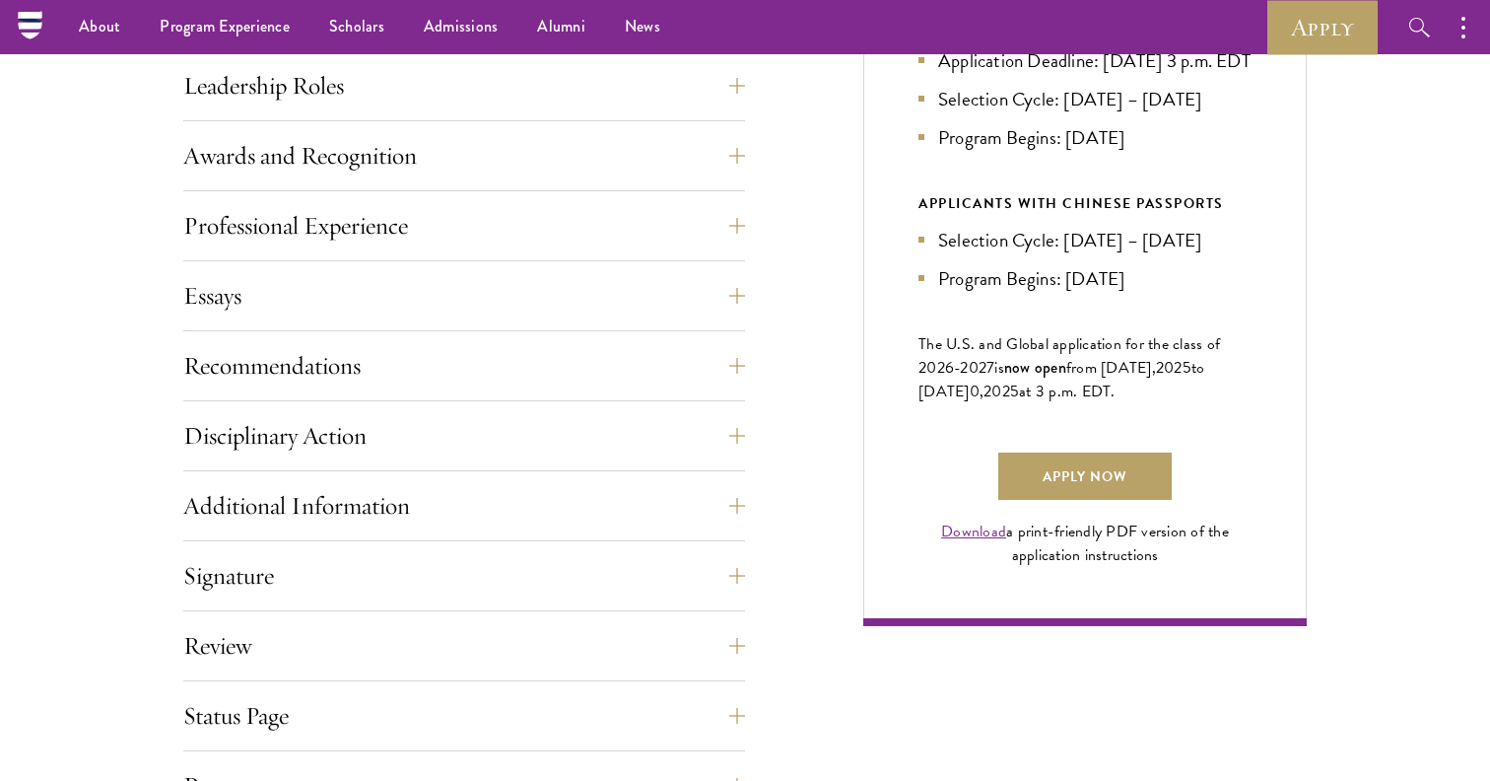
scroll to position [1148, 0]
